Goal: Browse casually: Explore the website without a specific task or goal

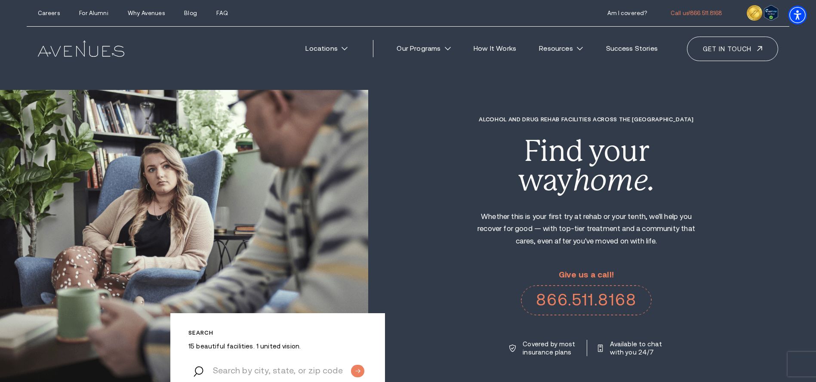
click at [765, 203] on div "Alcohol and Drug Rehab Facilities across the [GEOGRAPHIC_DATA] Find your way ho…" at bounding box center [592, 236] width 448 height 240
